Goal: Task Accomplishment & Management: Complete application form

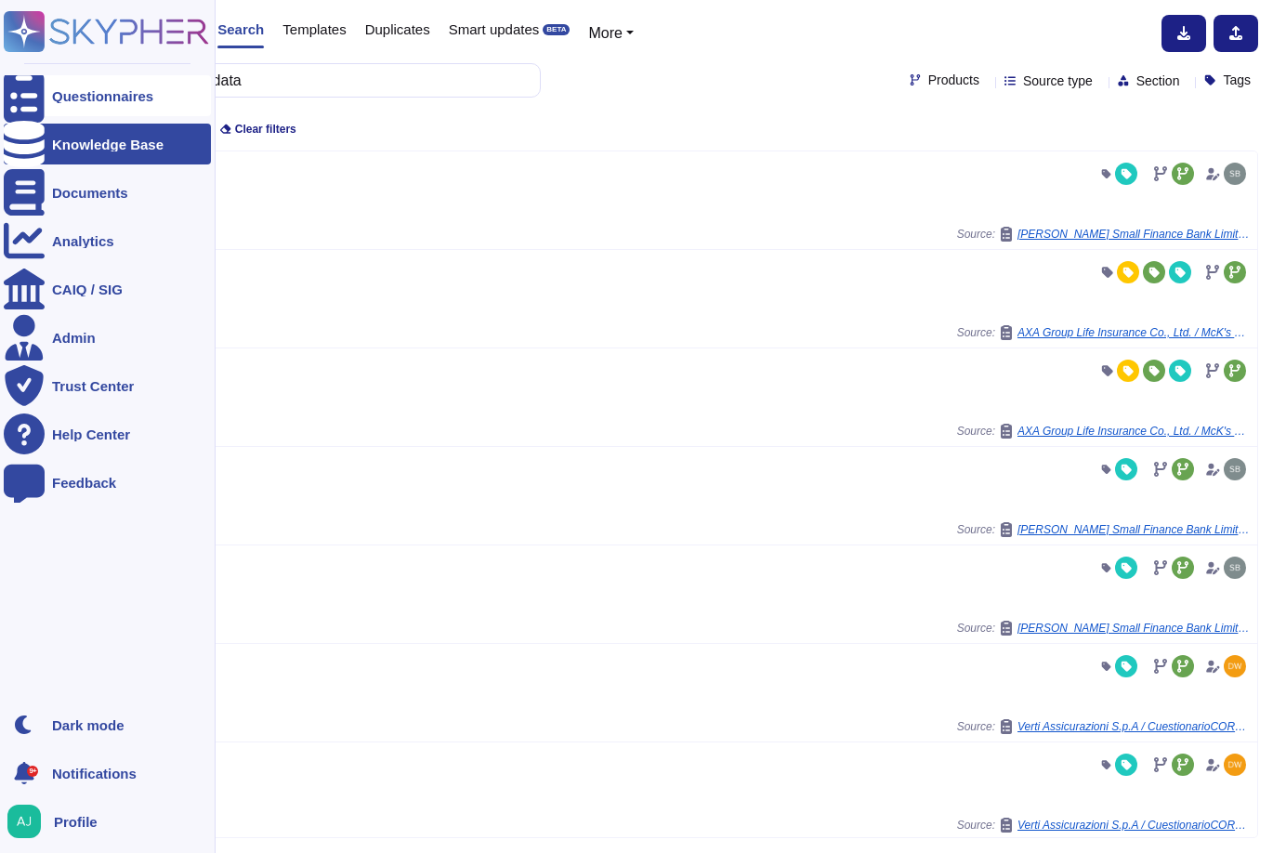
drag, startPoint x: 0, startPoint y: 0, endPoint x: 75, endPoint y: 98, distance: 124.0
click at [75, 98] on div "Questionnaires" at bounding box center [102, 96] width 101 height 14
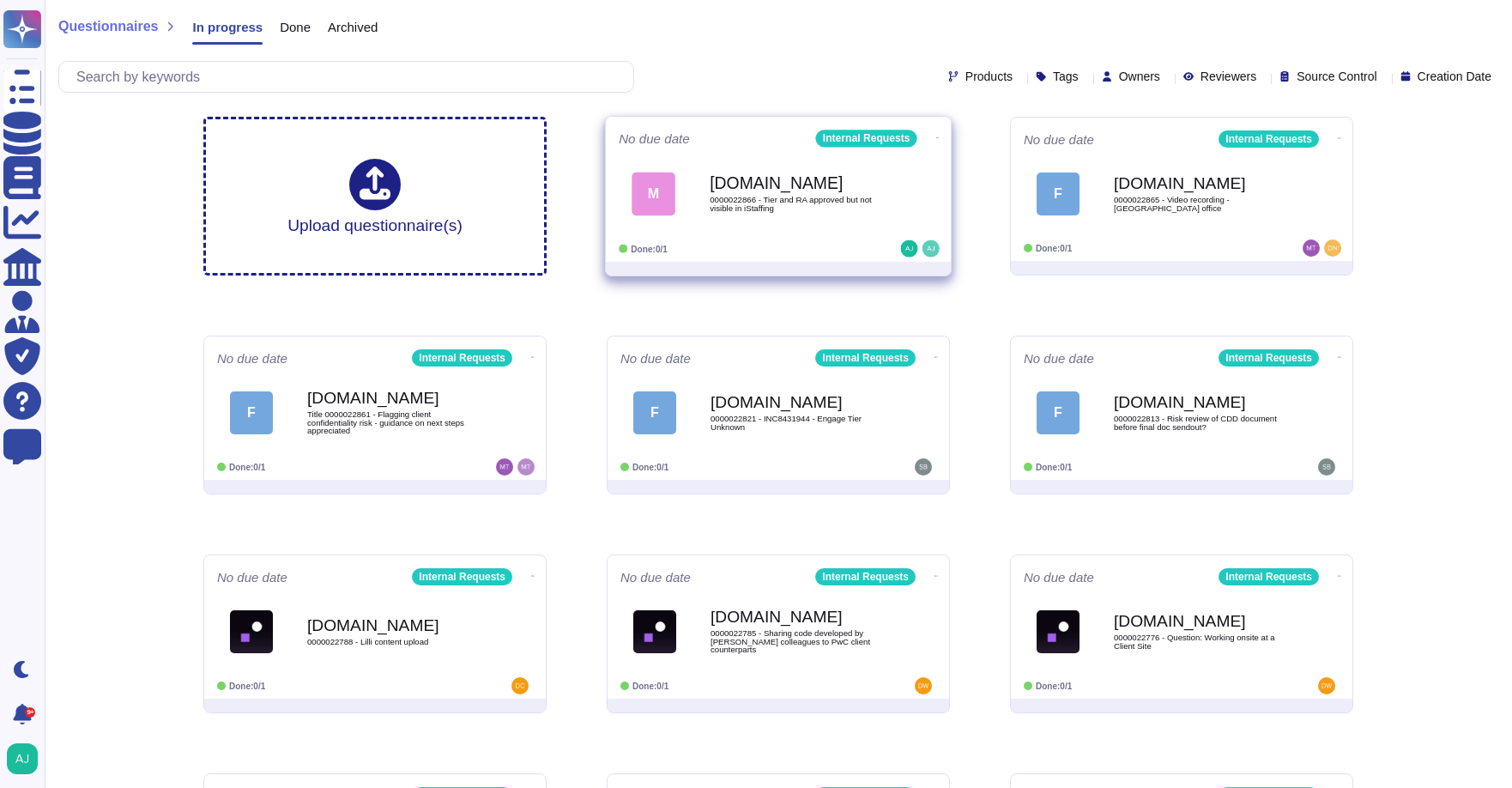
click at [802, 252] on div "Done: 0/1" at bounding box center [725, 249] width 212 height 18
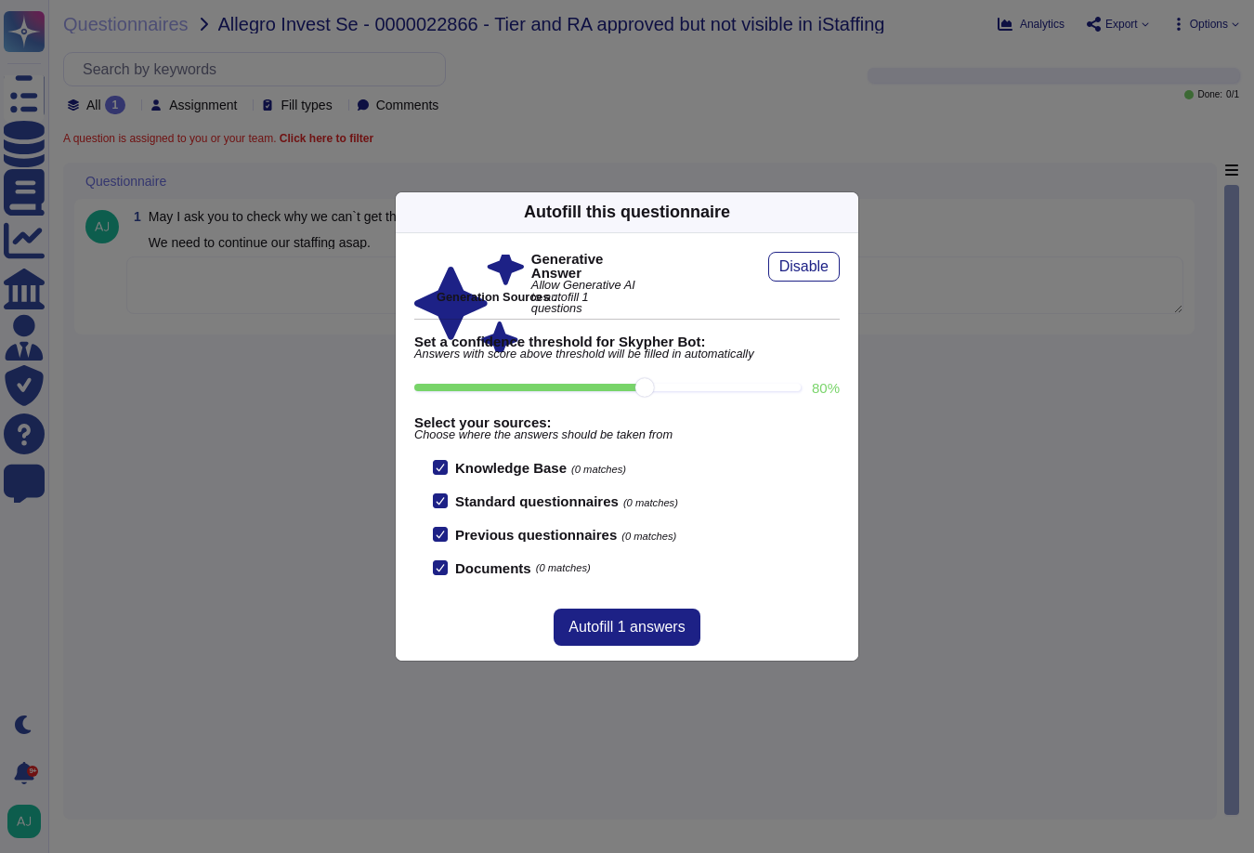
click at [832, 143] on div "Autofill this questionnaire Generative Answer Allow Generative AI to autofill 1…" at bounding box center [627, 426] width 1254 height 853
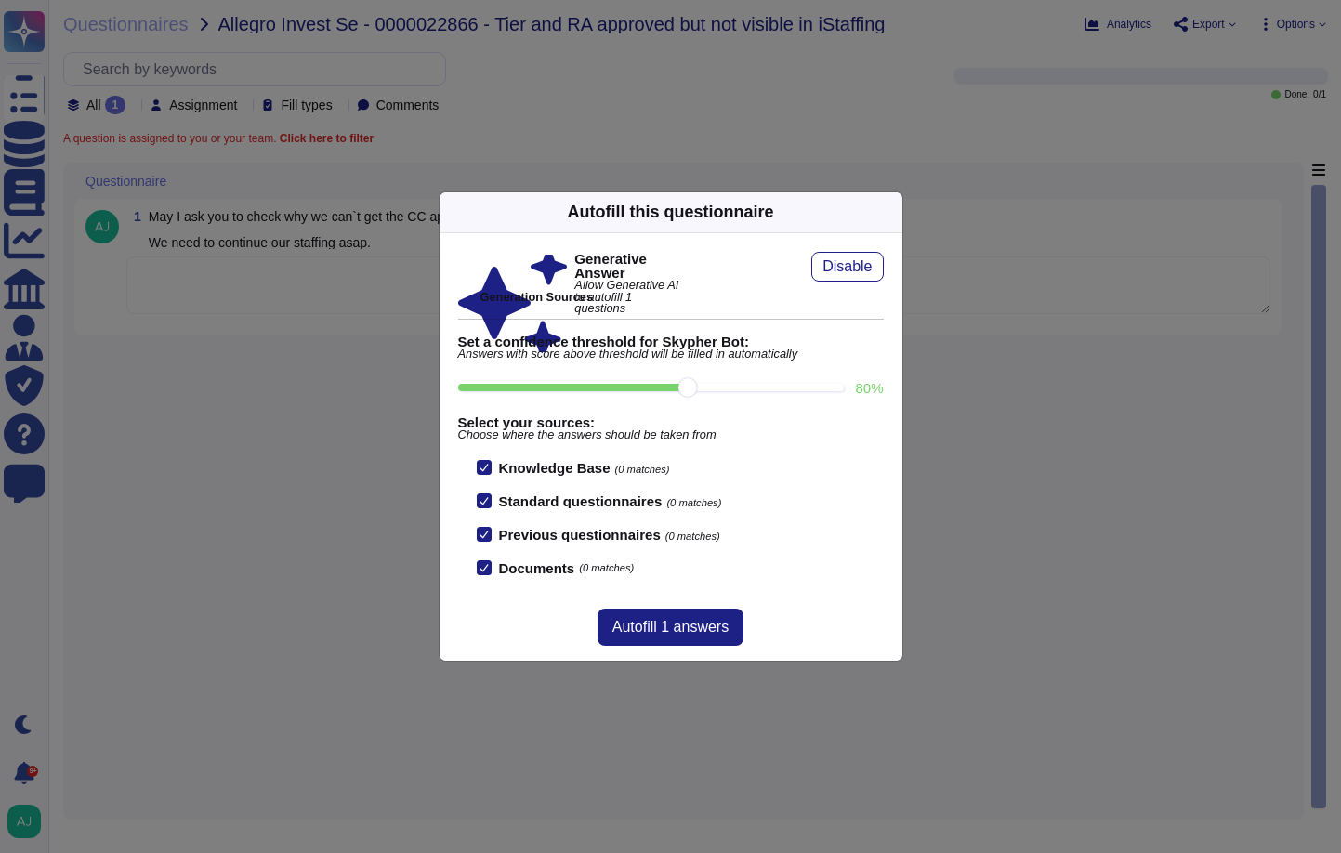
click at [275, 384] on div "Autofill this questionnaire Generative Answer Allow Generative AI to autofill 1…" at bounding box center [670, 426] width 1341 height 853
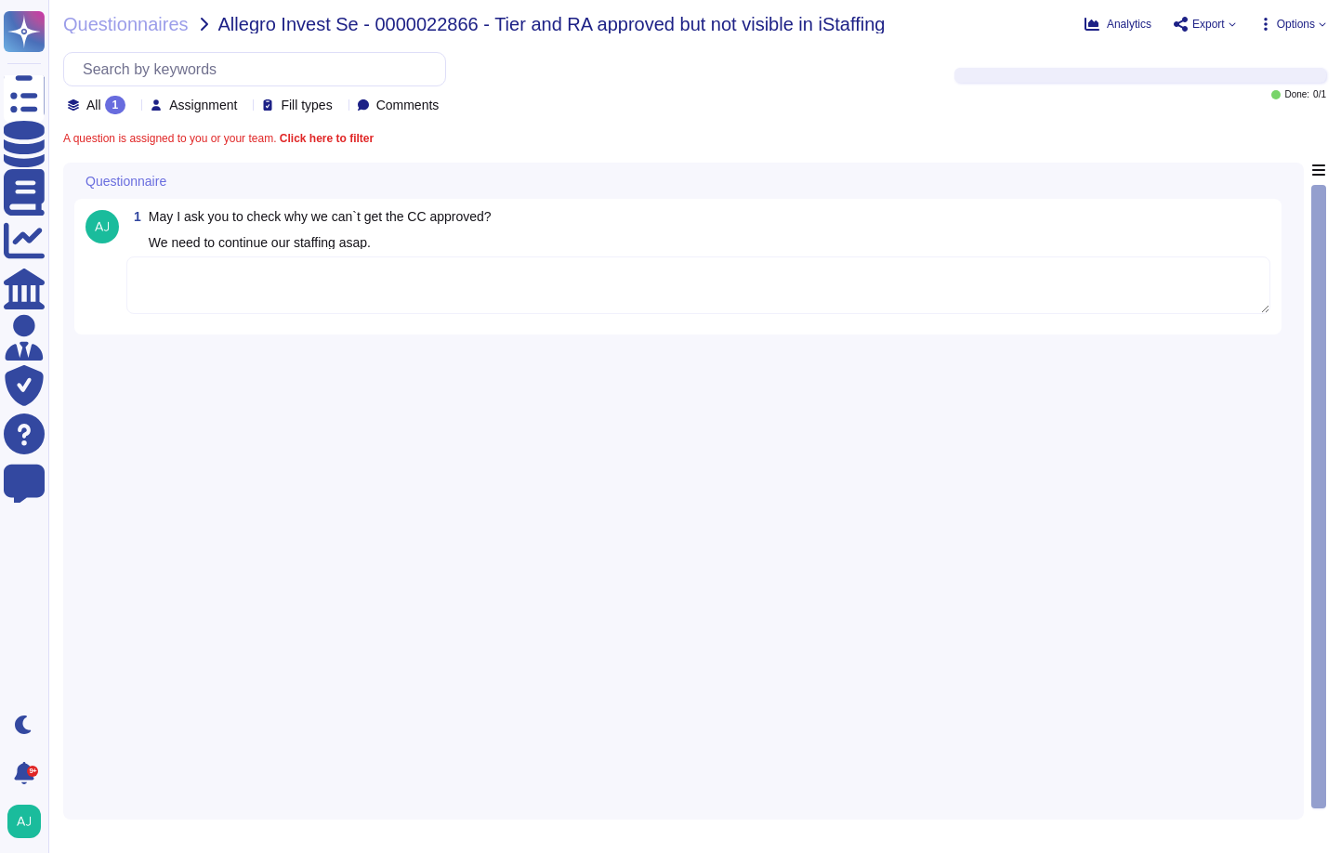
click at [224, 285] on textarea at bounding box center [698, 285] width 1144 height 58
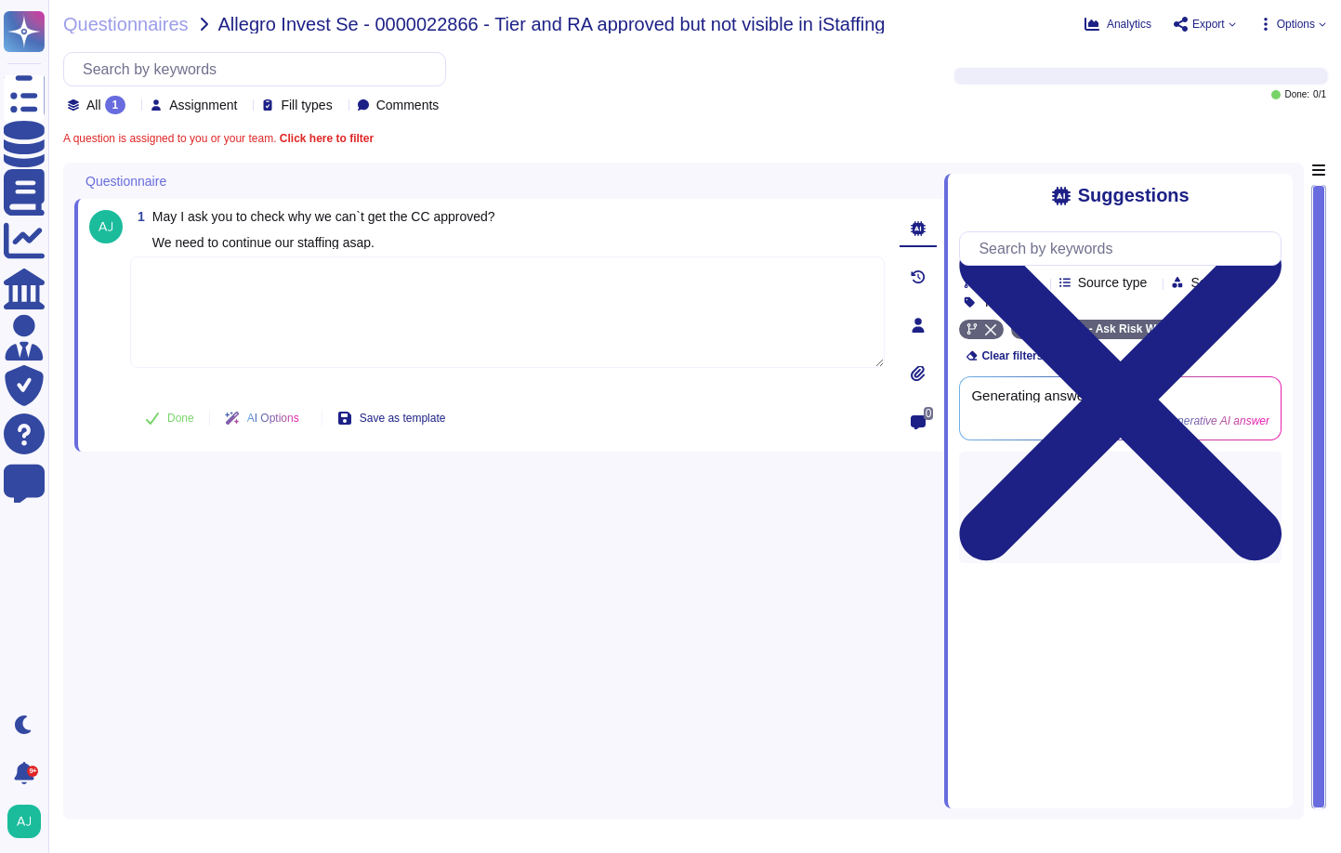
paste textarea "Indeed, this engagement has been approved by the ASP Karl. The staffing is not …"
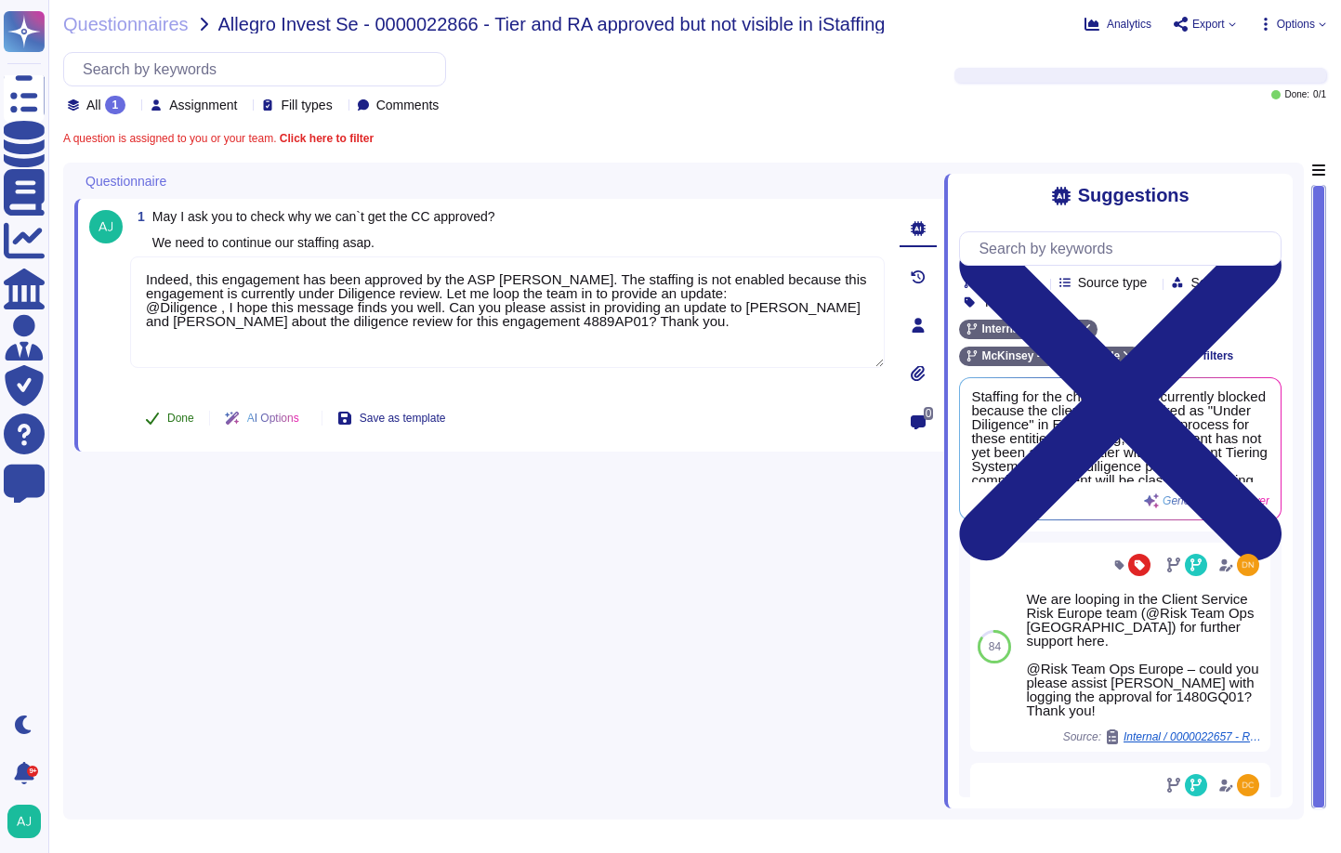
type textarea "Indeed, this engagement has been approved by the ASP Karl. The staffing is not …"
click at [152, 423] on icon at bounding box center [152, 418] width 15 height 15
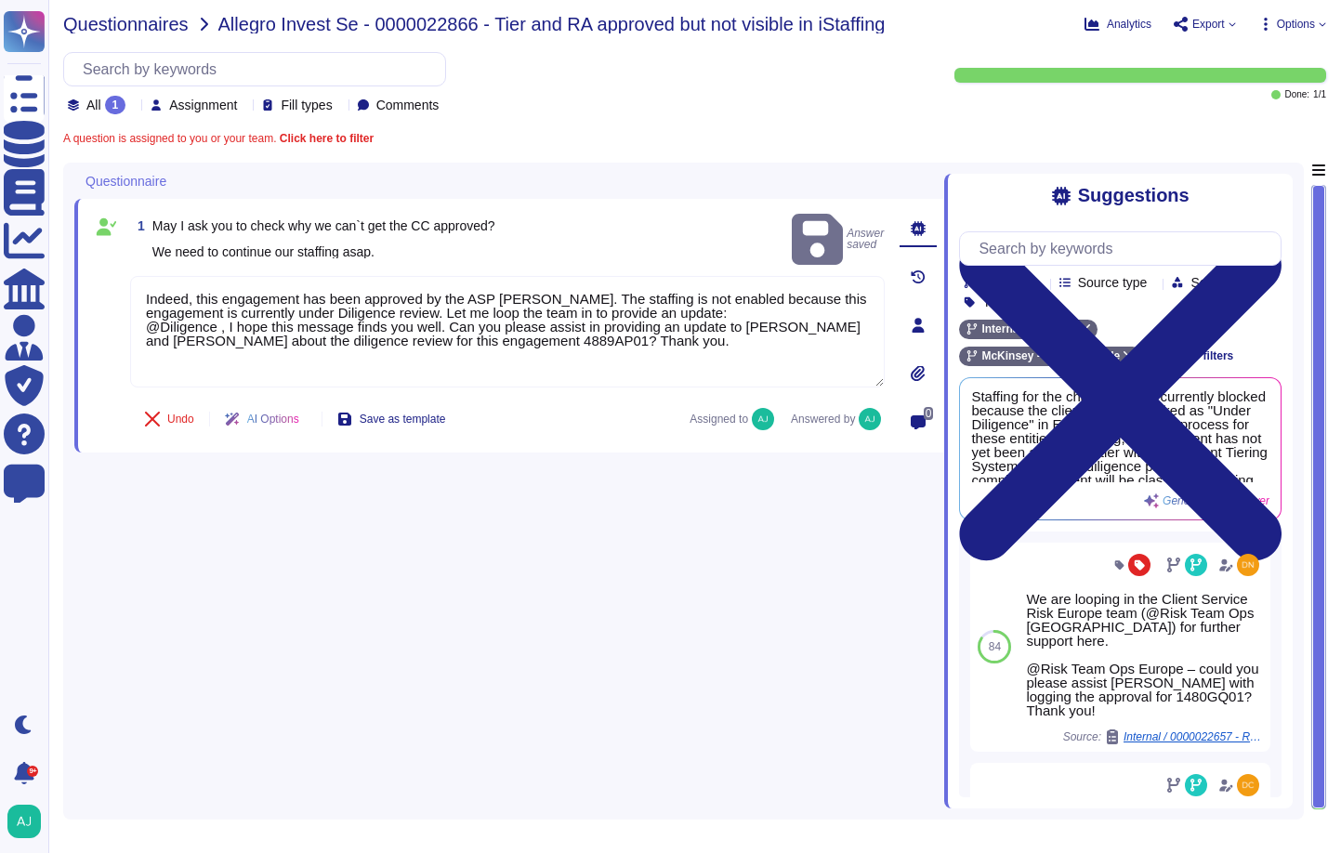
click at [148, 28] on span "Questionnaires" at bounding box center [125, 24] width 125 height 19
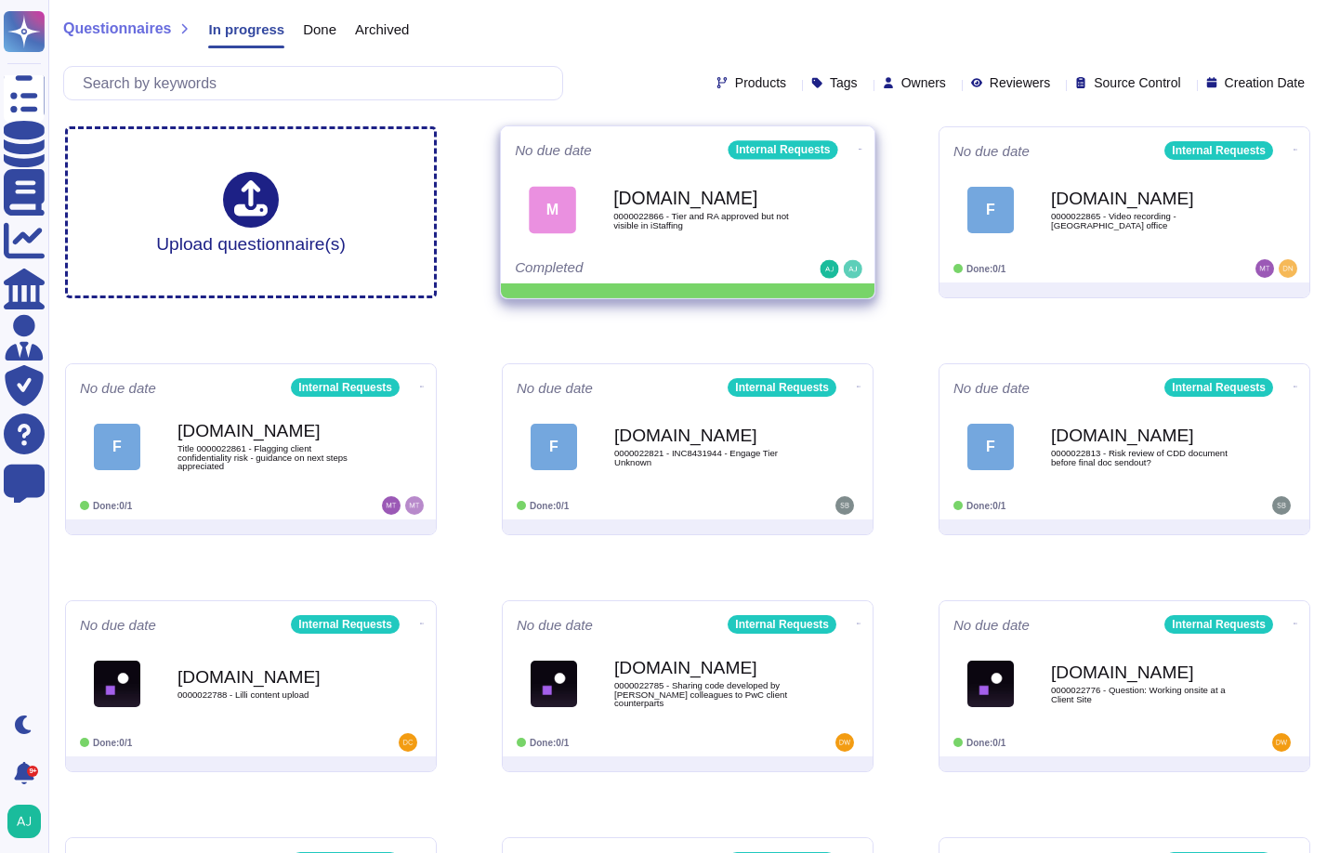
click at [859, 149] on icon at bounding box center [861, 149] width 4 height 5
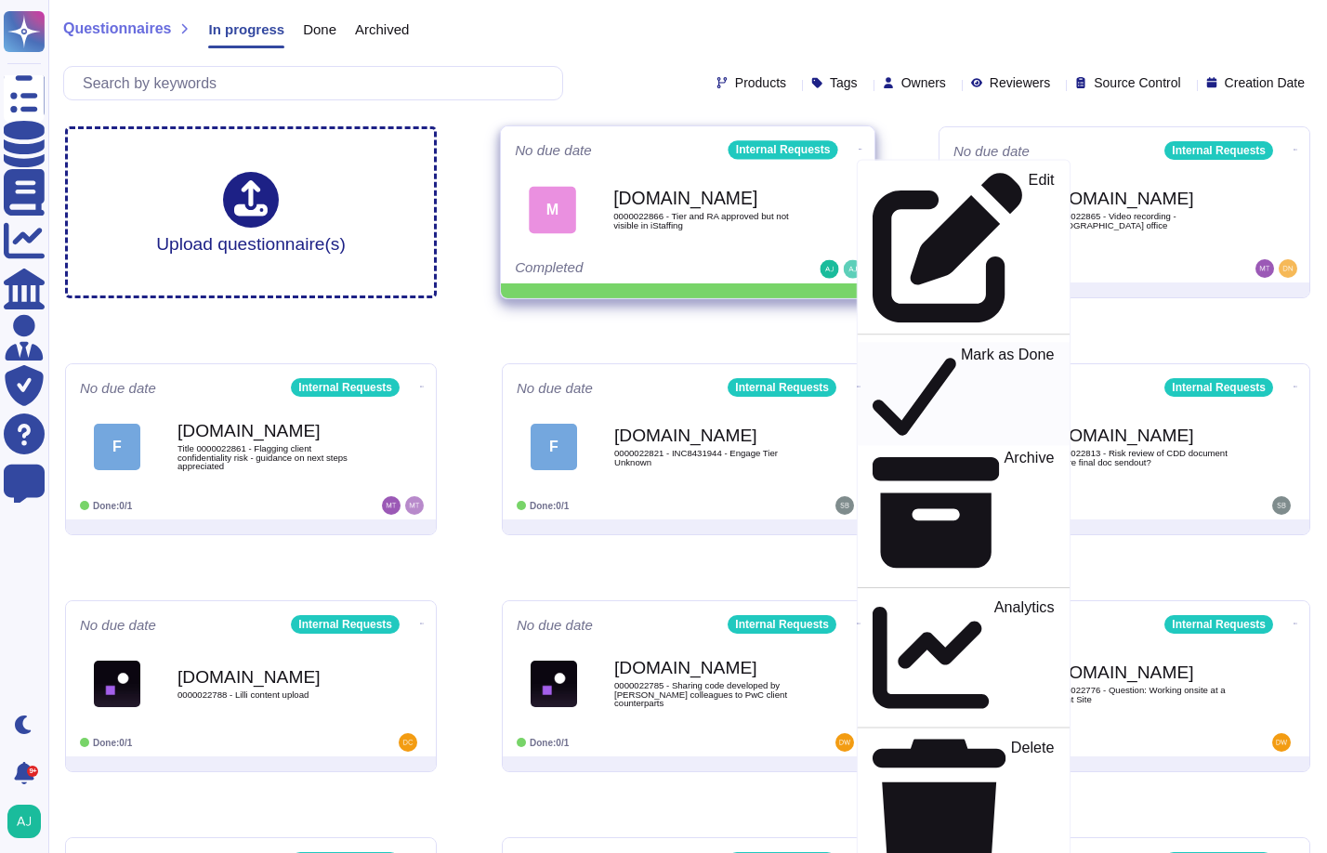
click at [961, 347] on p "Mark as Done" at bounding box center [1008, 394] width 94 height 95
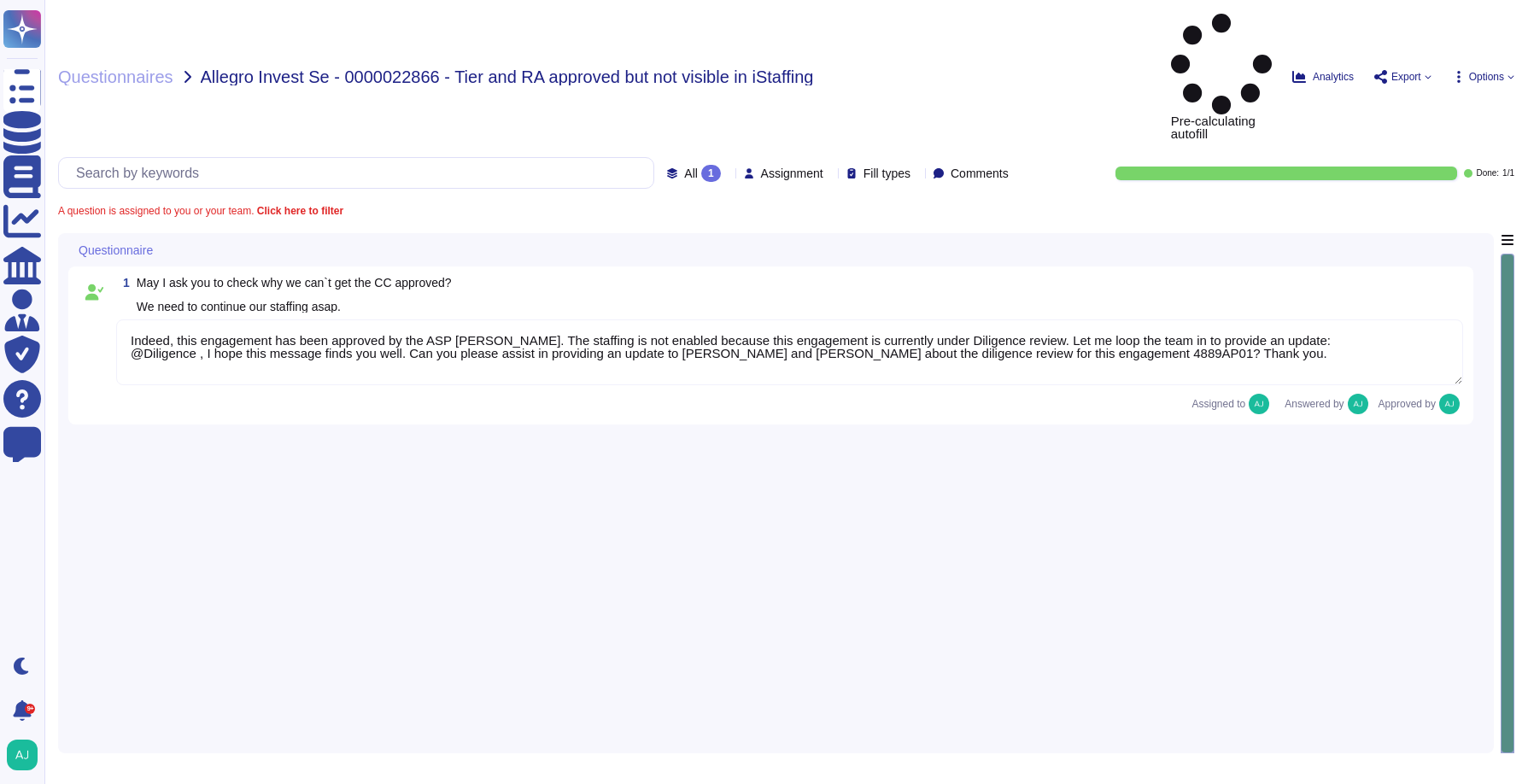
type textarea "Indeed, this engagement has been approved by the ASP [PERSON_NAME]. The staffin…"
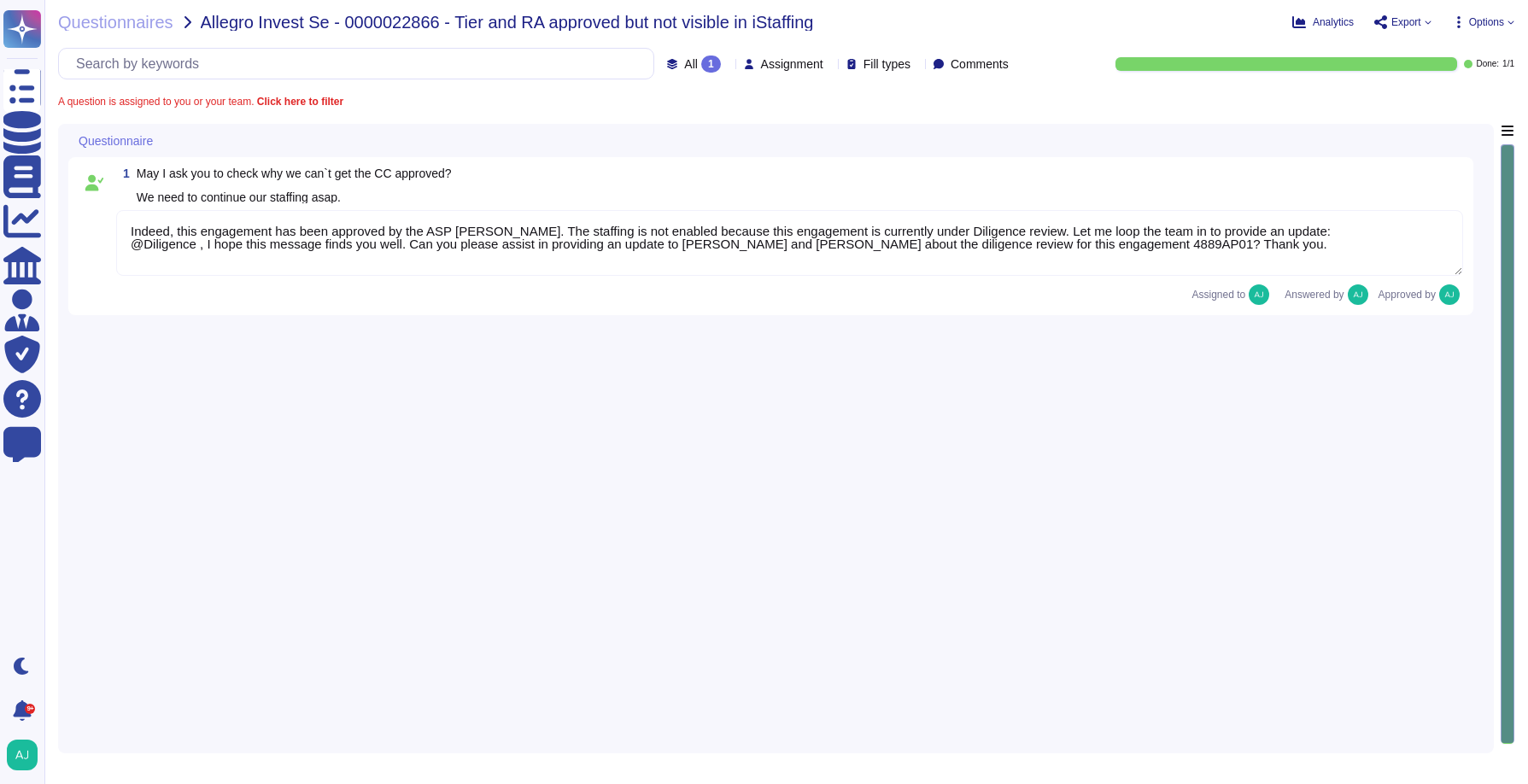
click at [112, 23] on span "Questionnaires" at bounding box center [115, 22] width 115 height 17
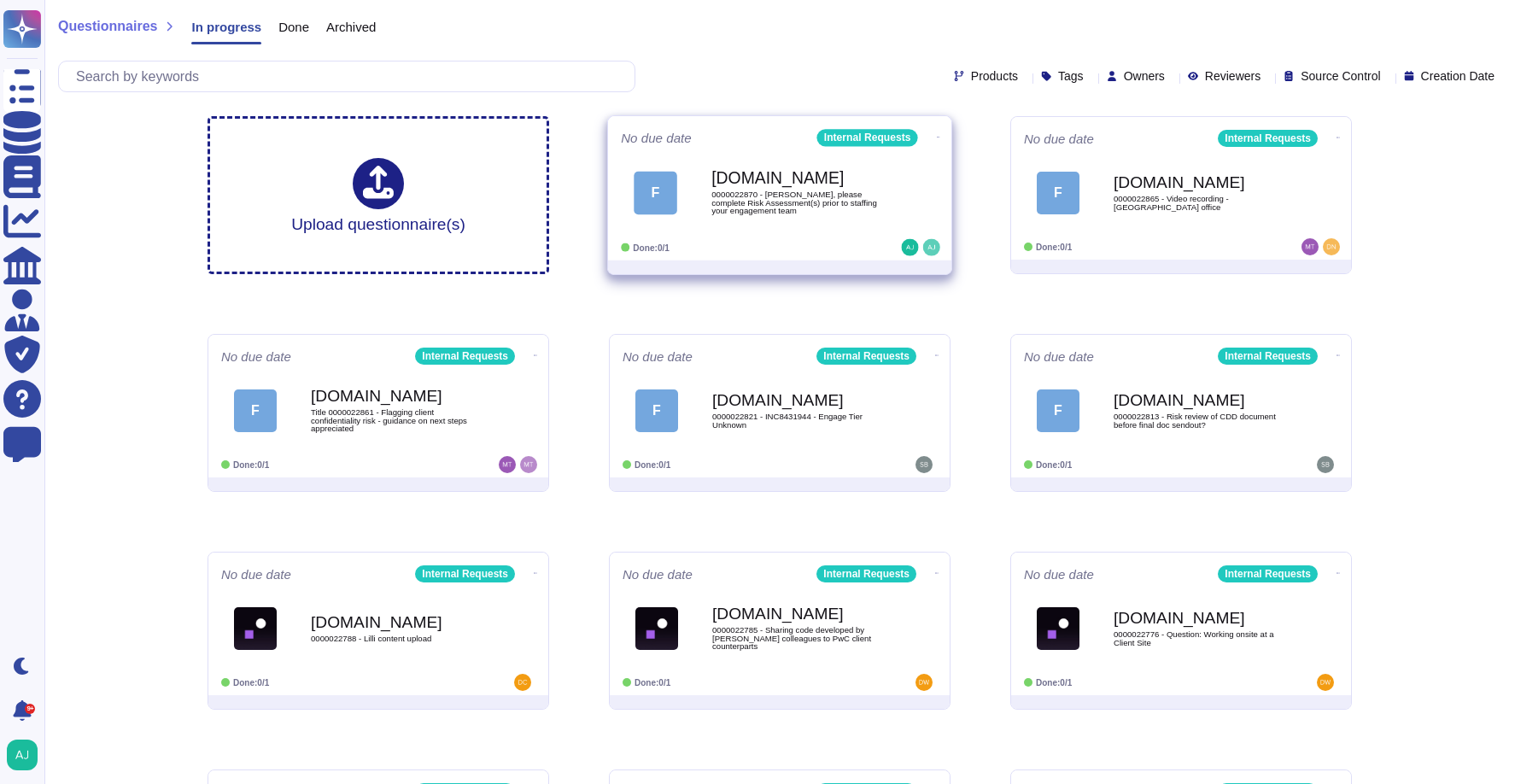
click at [826, 262] on div at bounding box center [780, 267] width 344 height 14
click at [906, 204] on span "F Force.com 0000022870 - Jennifer, please complete Risk Assessment(s) prior to …" at bounding box center [780, 192] width 318 height 69
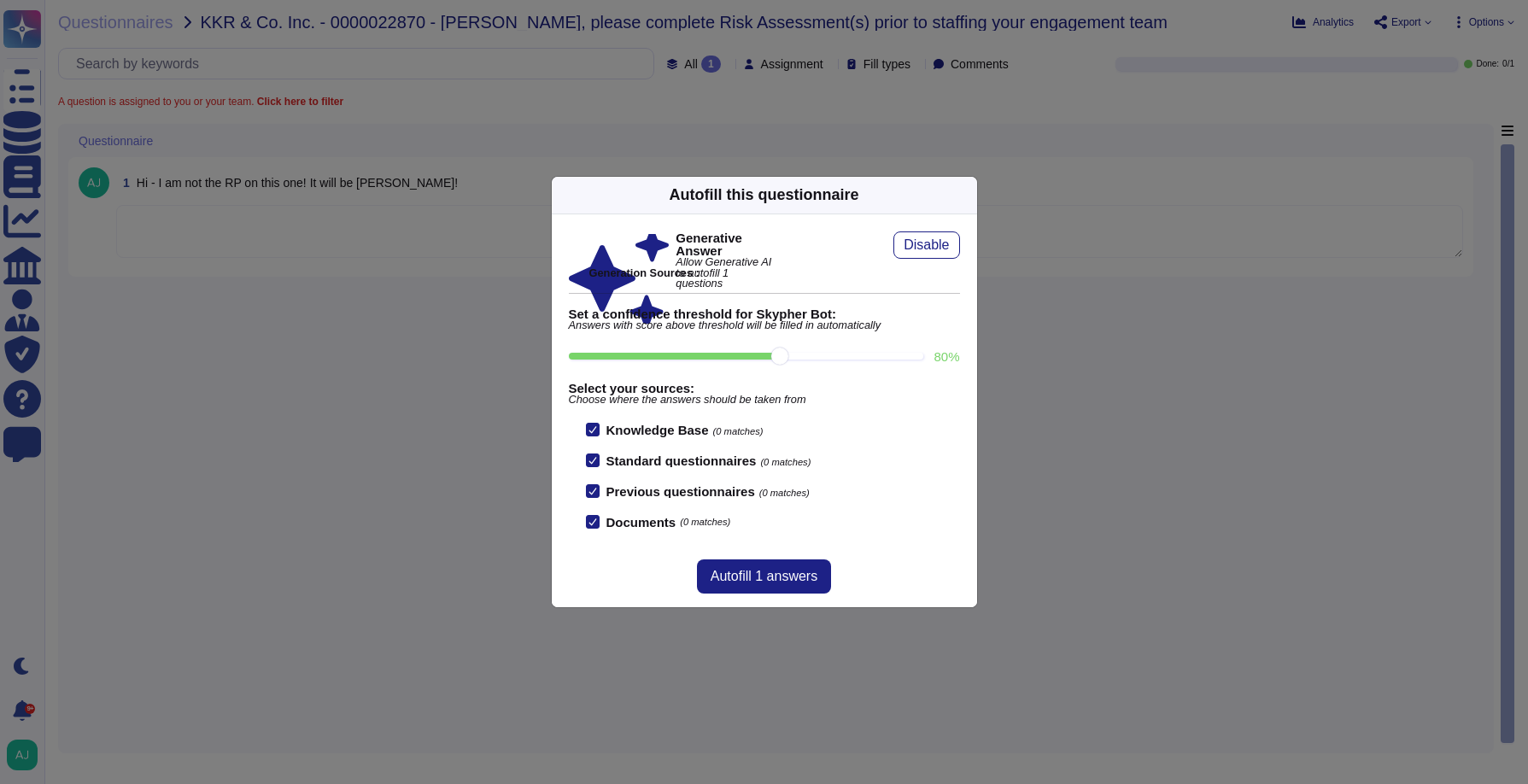
click at [1237, 345] on div "Autofill this questionnaire Generative Answer Allow Generative AI to autofill 1…" at bounding box center [764, 392] width 1528 height 784
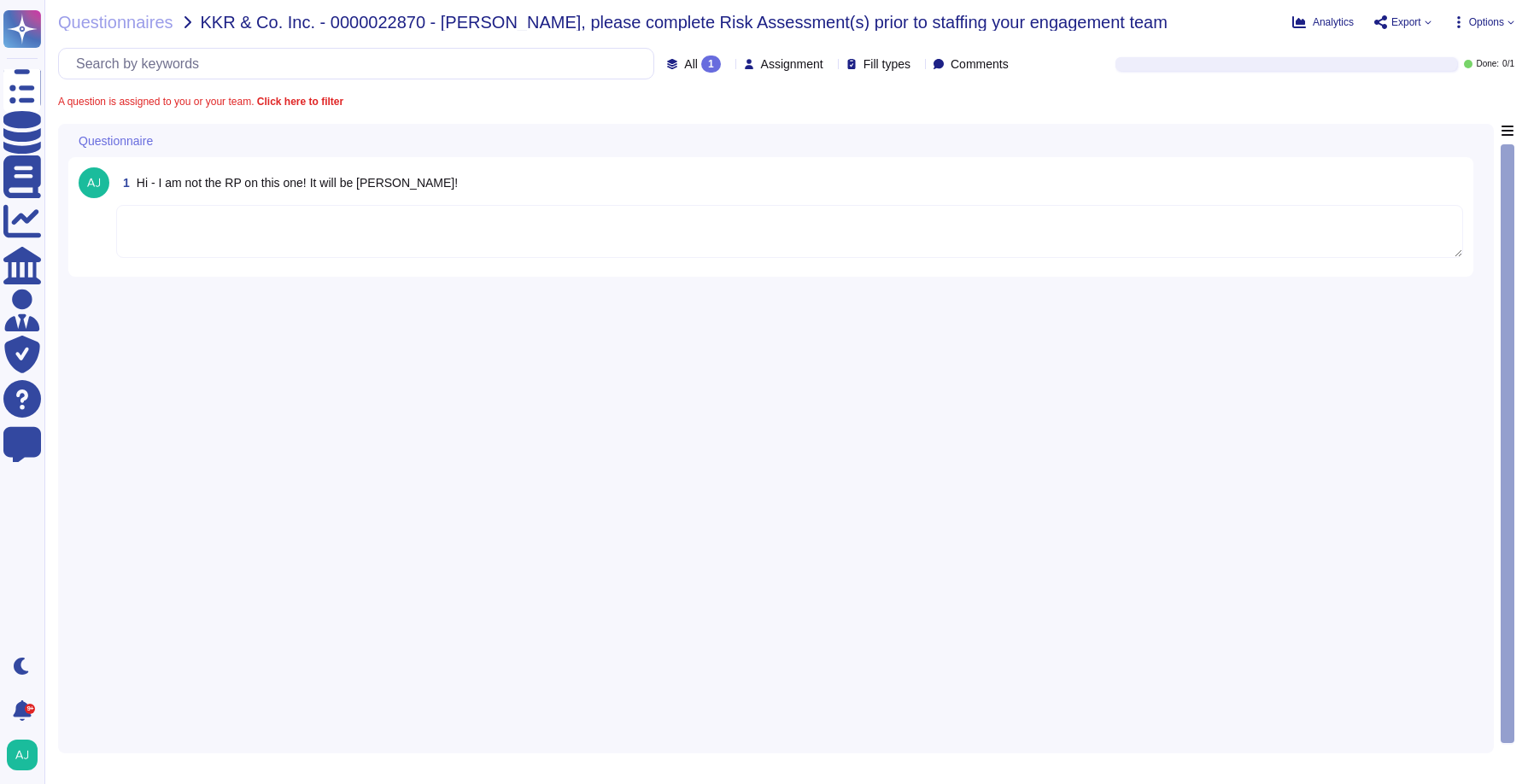
click at [175, 241] on textarea at bounding box center [789, 232] width 1347 height 53
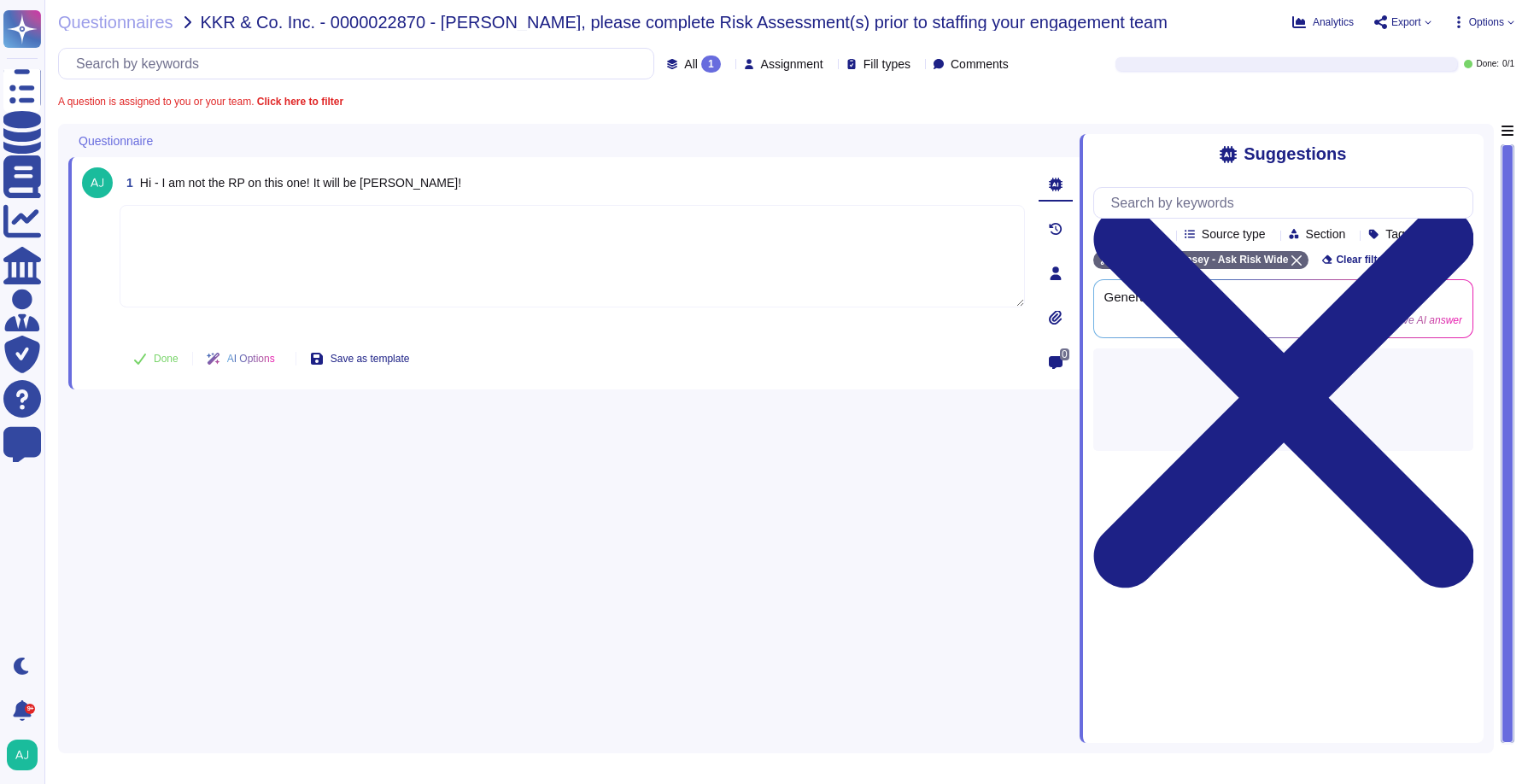
paste textarea "Thank you for contacting us at Ask Risk via Risk Helpdesk and for the update. W…"
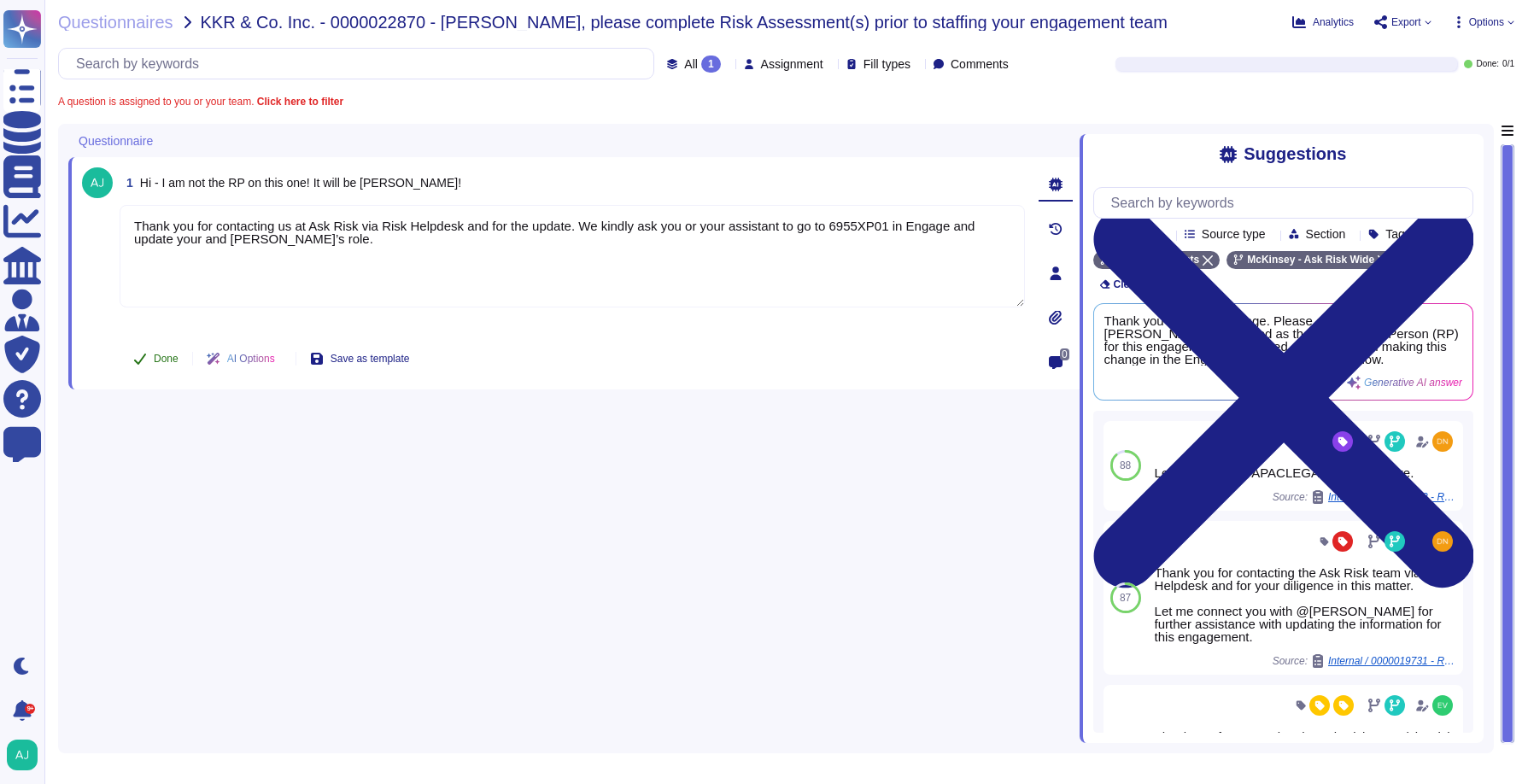
type textarea "Thank you for contacting us at Ask Risk via Risk Helpdesk and for the update. W…"
click at [174, 360] on span "Done" at bounding box center [165, 358] width 25 height 10
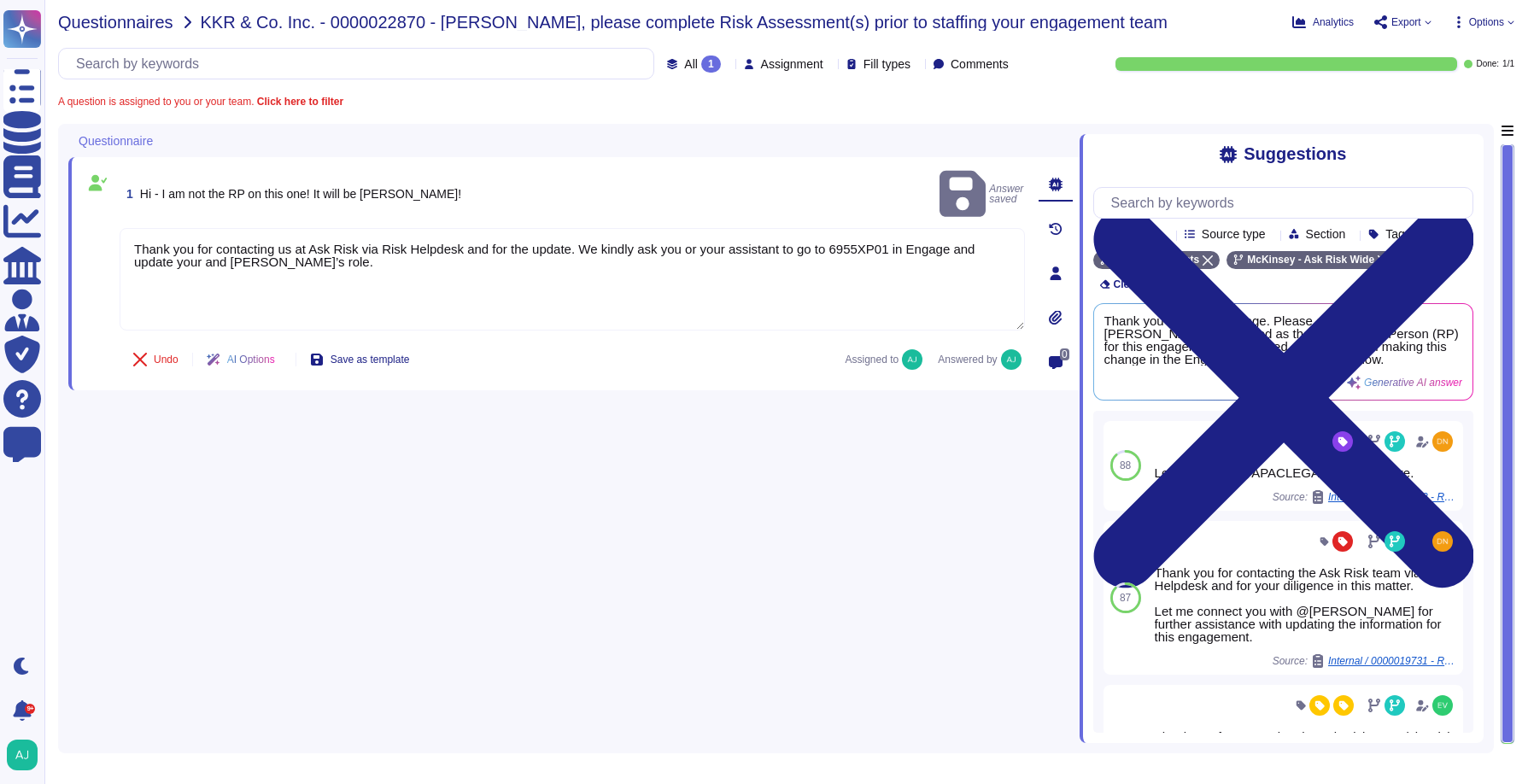
click at [133, 24] on span "Questionnaires" at bounding box center [115, 22] width 115 height 17
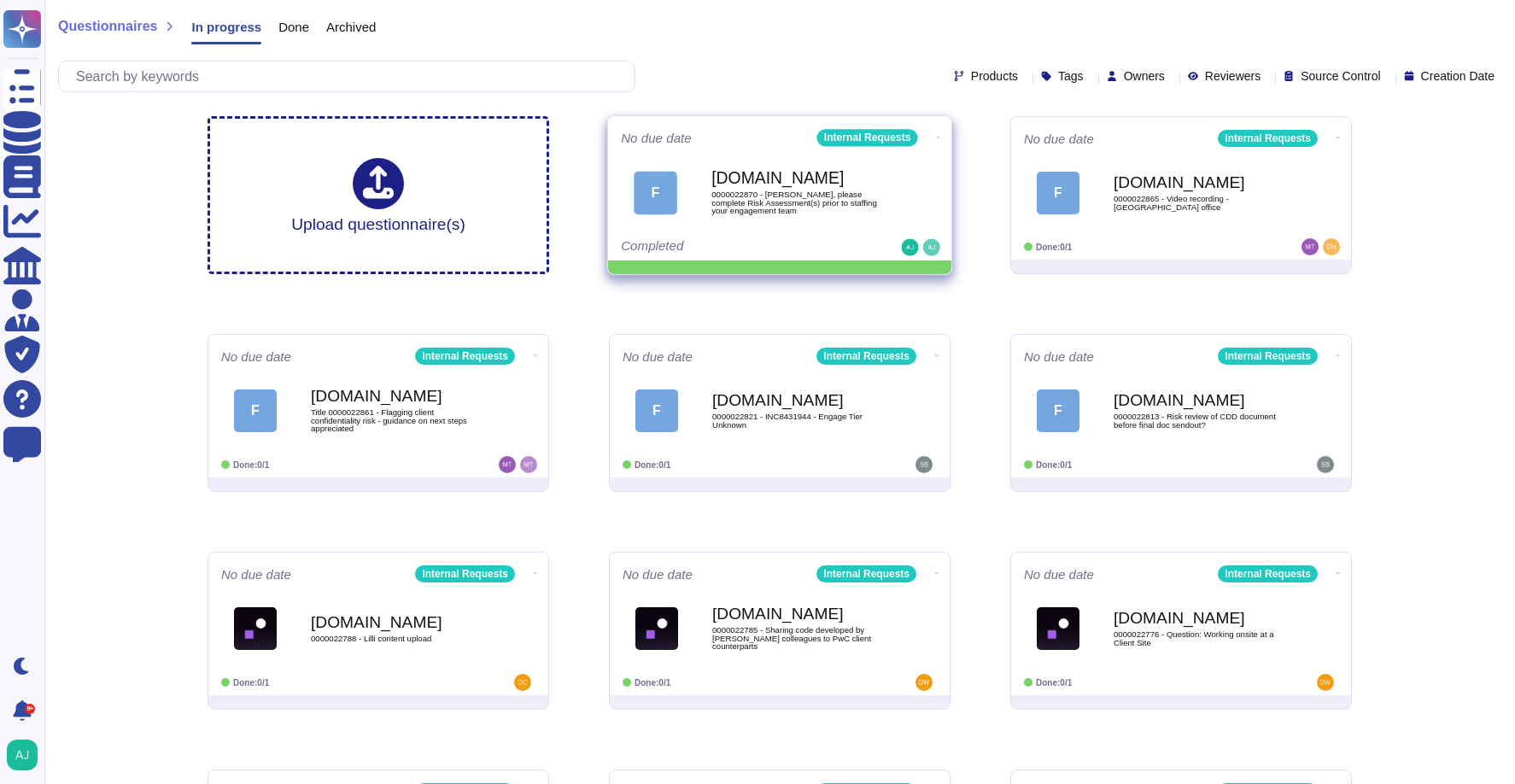
click at [937, 135] on icon at bounding box center [939, 137] width 4 height 5
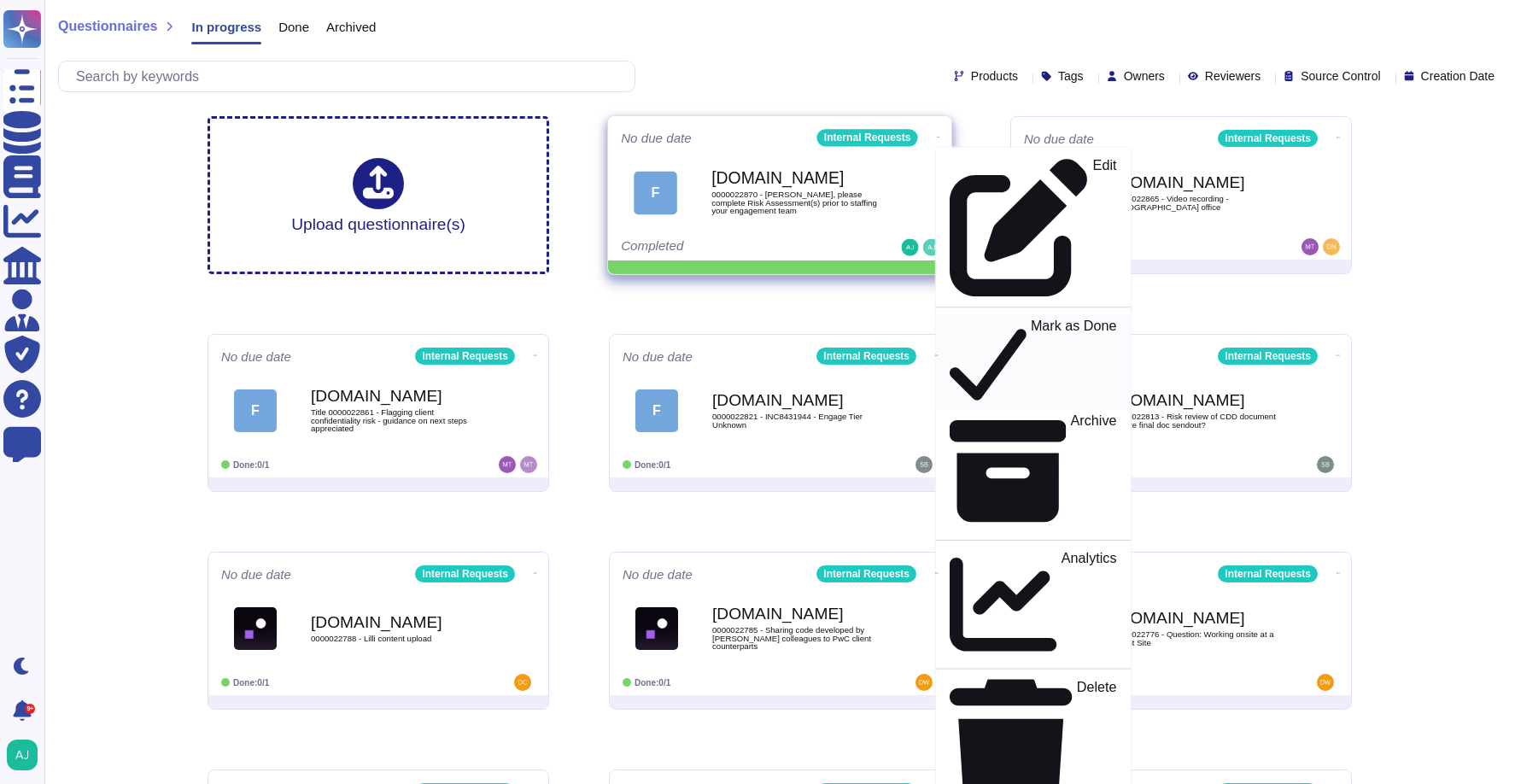
click at [1031, 319] on p "Mark as Done" at bounding box center [1075, 362] width 86 height 87
